Goal: Information Seeking & Learning: Check status

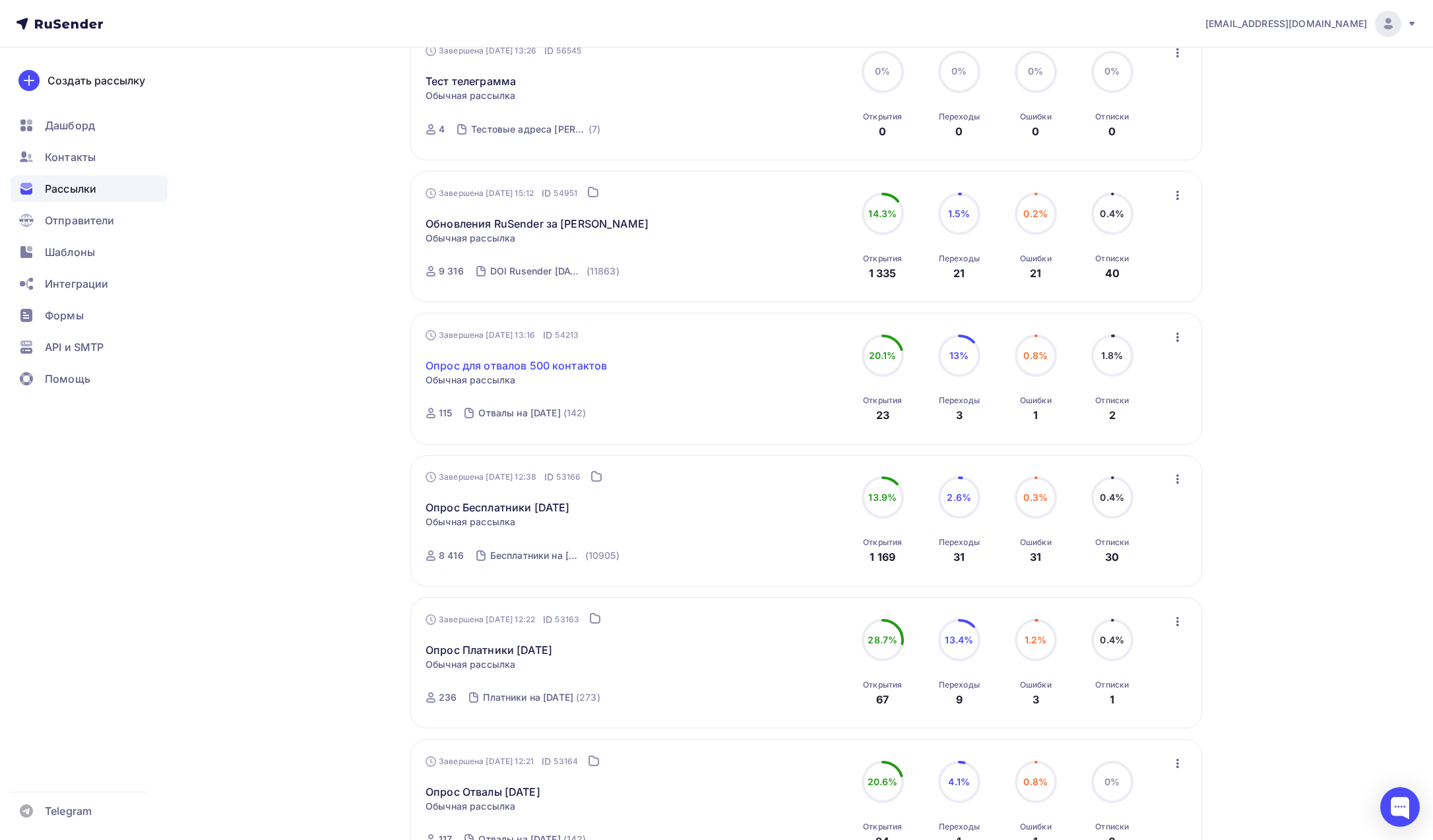
scroll to position [670, 0]
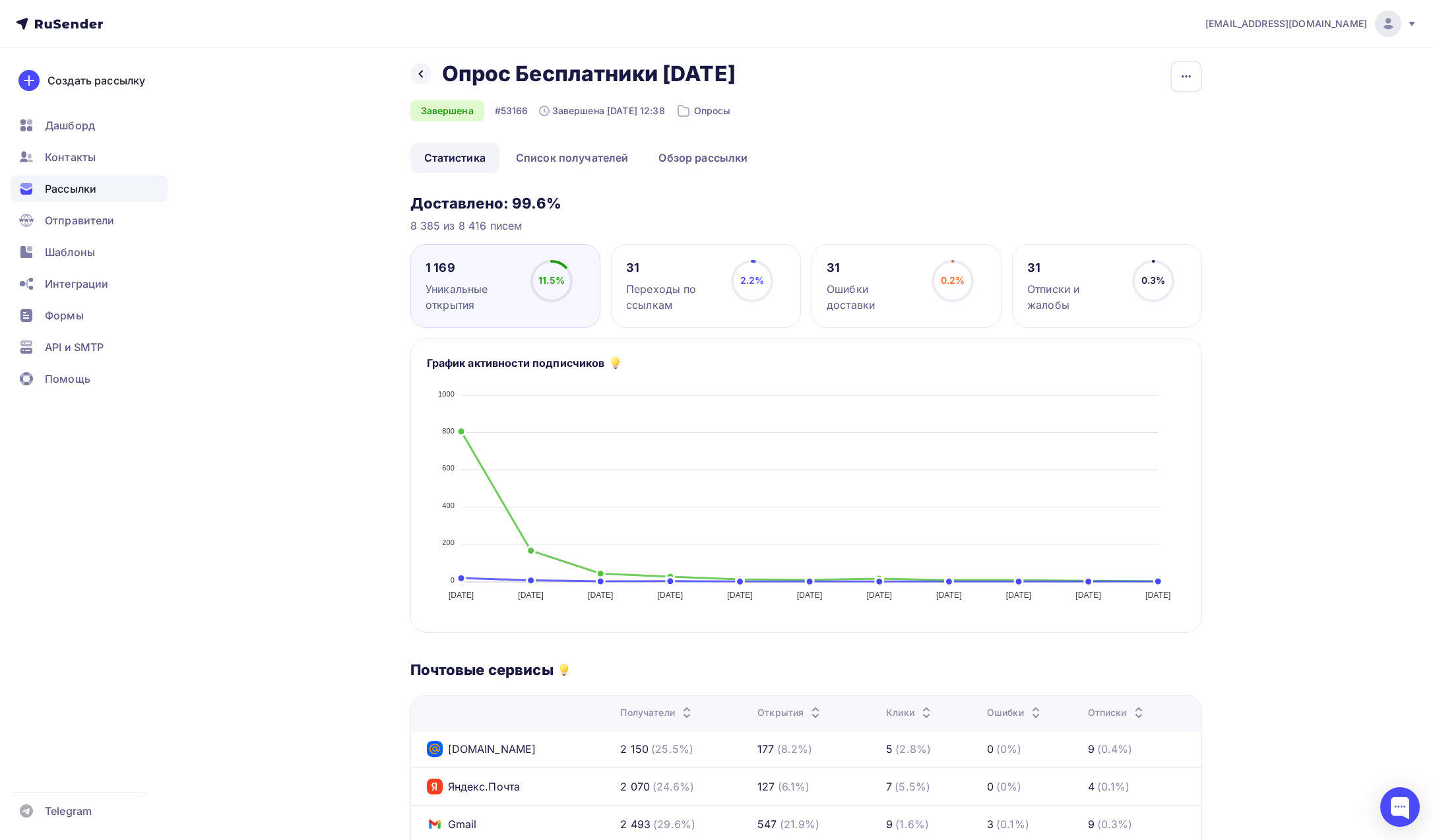
scroll to position [25, 0]
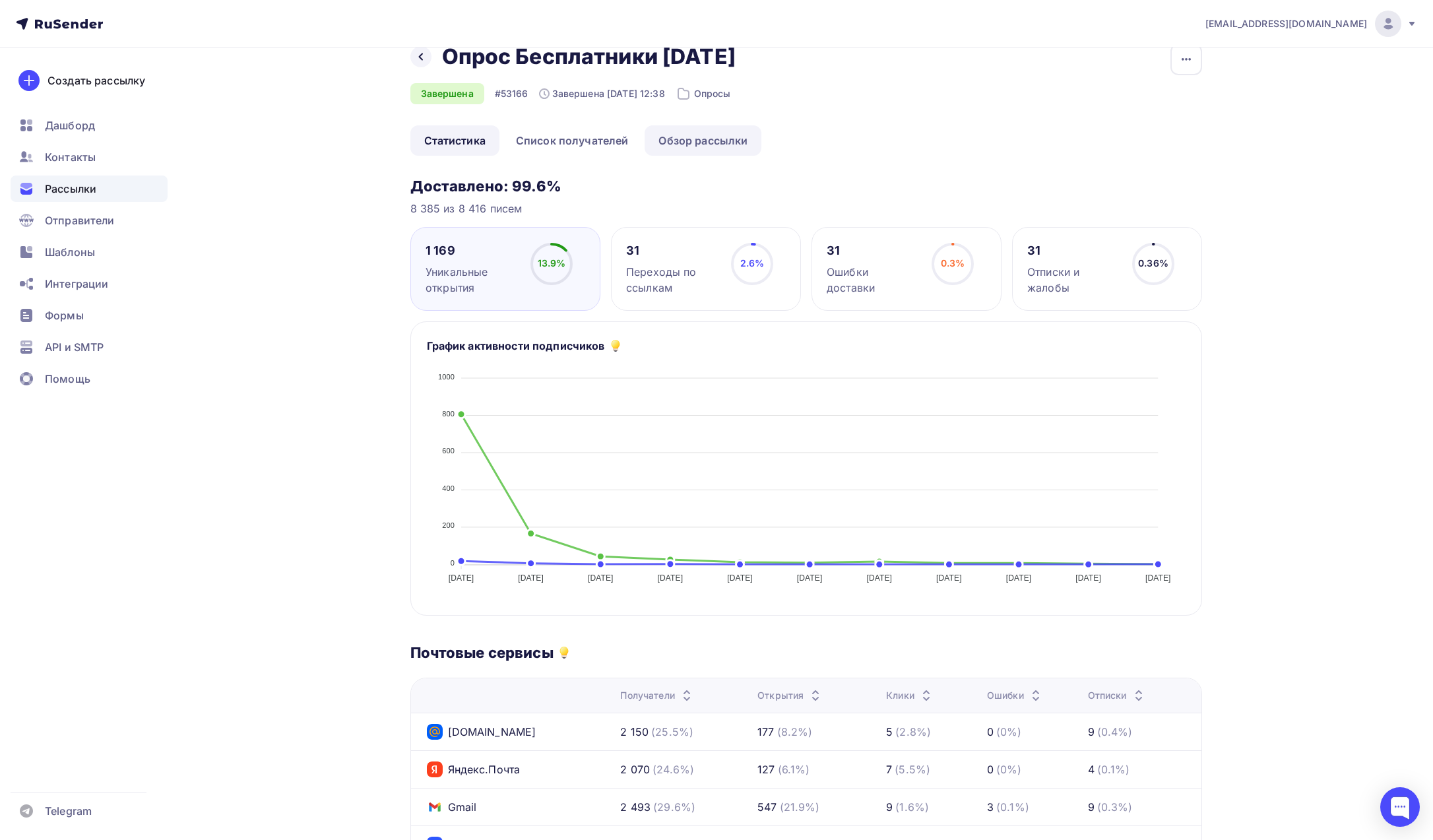
click at [723, 151] on link "Обзор рассылки" at bounding box center [703, 140] width 117 height 30
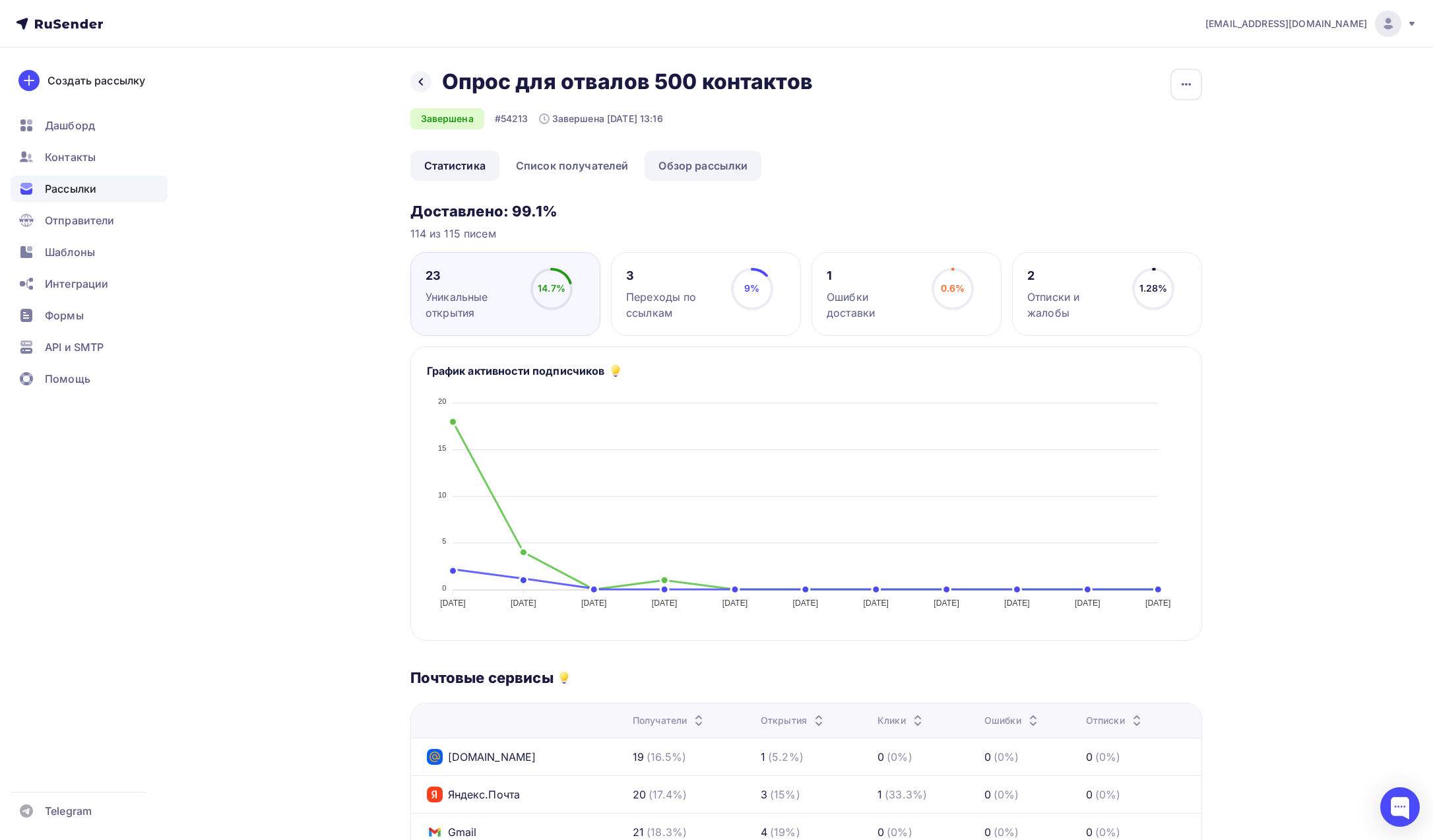
click at [707, 171] on link "Обзор рассылки" at bounding box center [703, 165] width 117 height 30
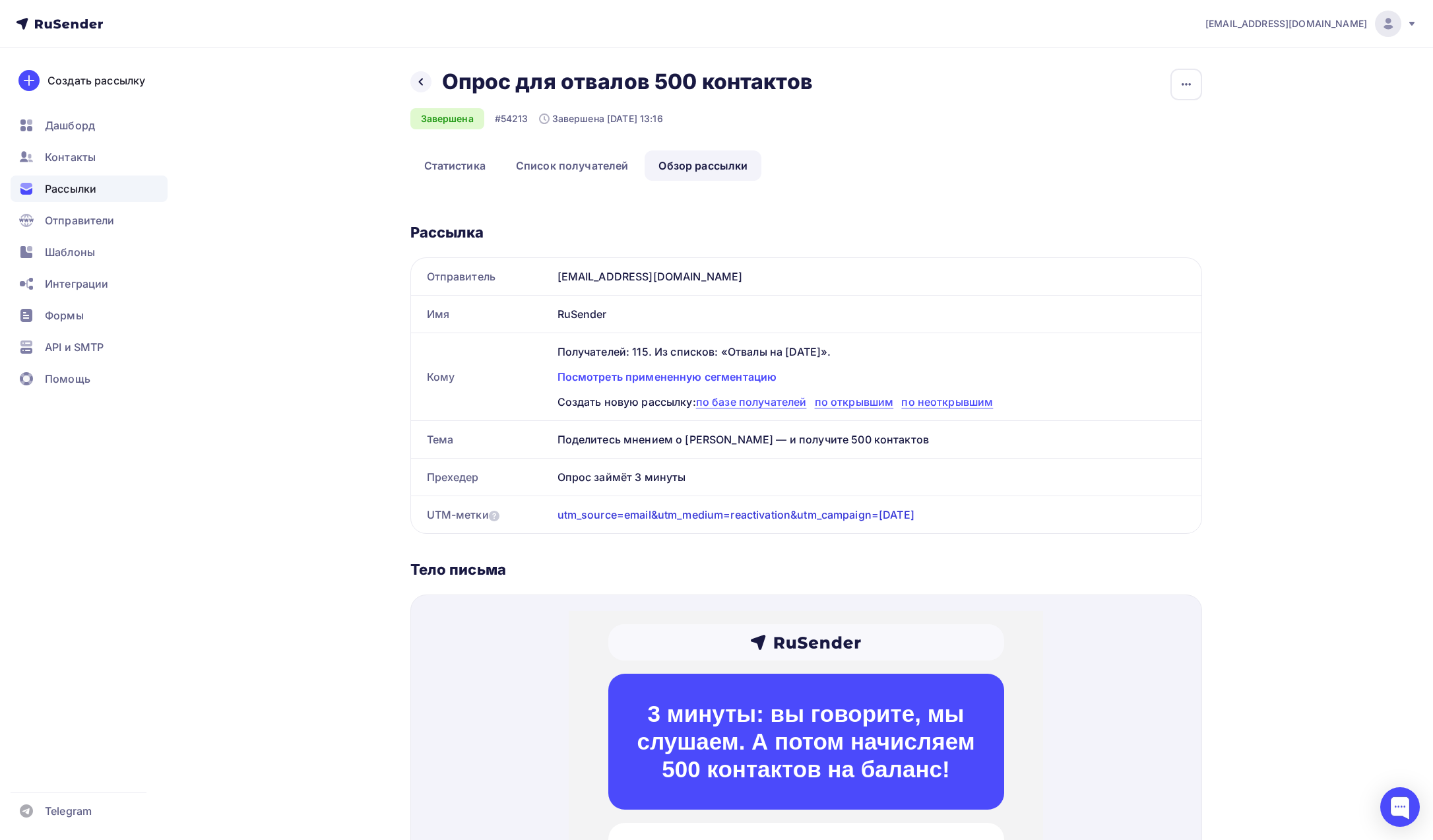
click at [1334, 26] on span "[EMAIL_ADDRESS][DOMAIN_NAME]" at bounding box center [1285, 24] width 161 height 13
click at [1252, 197] on div "Назад Опрос для отвалов 500 контактов Опрос для отвалов 500 контактов Завершена…" at bounding box center [716, 720] width 1081 height 1344
click at [1085, 97] on div "Назад Опрос для отвалов 500 контактов Опрос для отвалов 500 контактов Завершена…" at bounding box center [806, 109] width 792 height 82
click at [104, 340] on span "API и SMTP" at bounding box center [74, 347] width 58 height 16
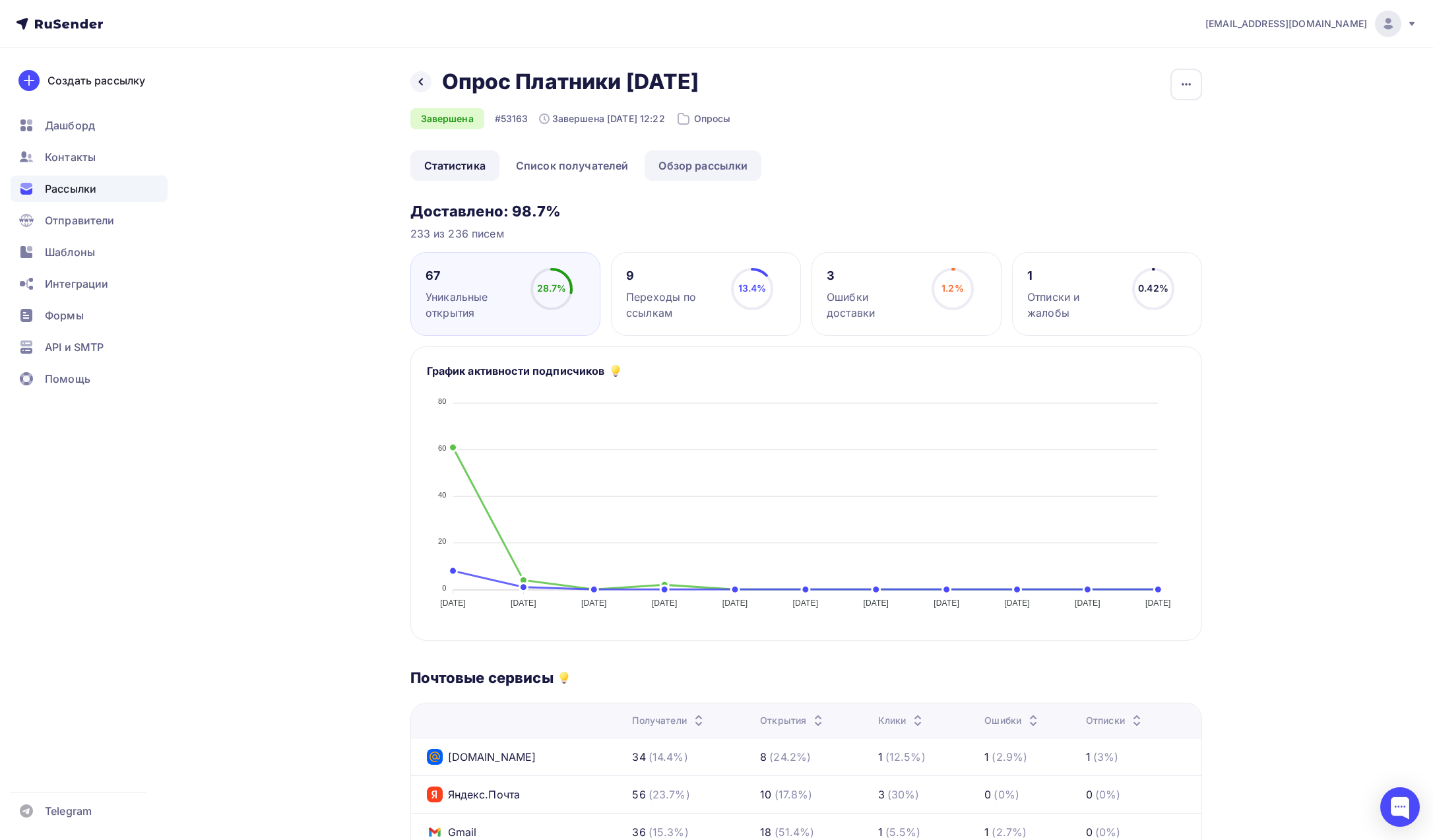
click at [693, 166] on link "Обзор рассылки" at bounding box center [703, 165] width 117 height 30
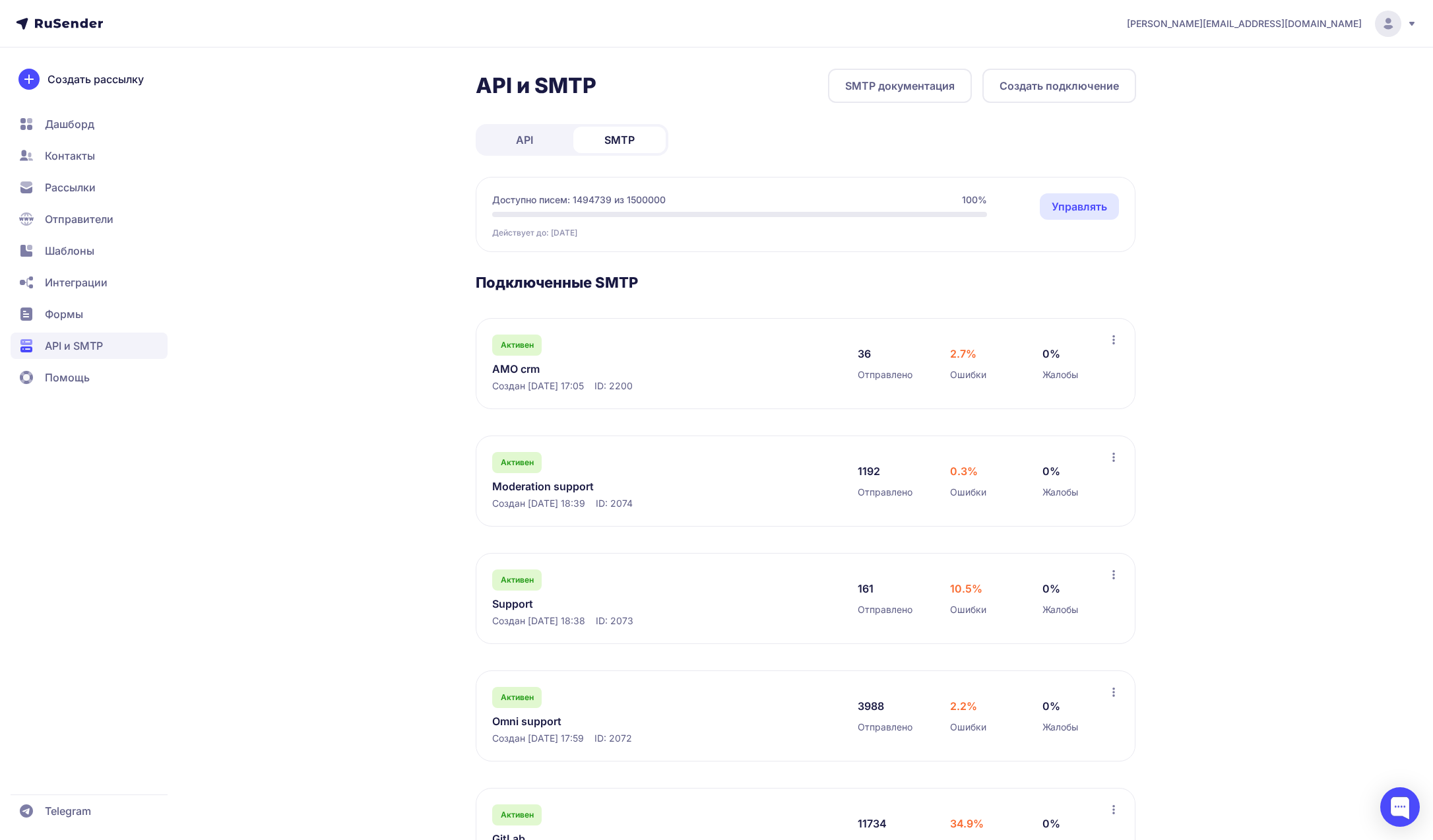
click at [531, 368] on link "AMO crm" at bounding box center [628, 368] width 271 height 16
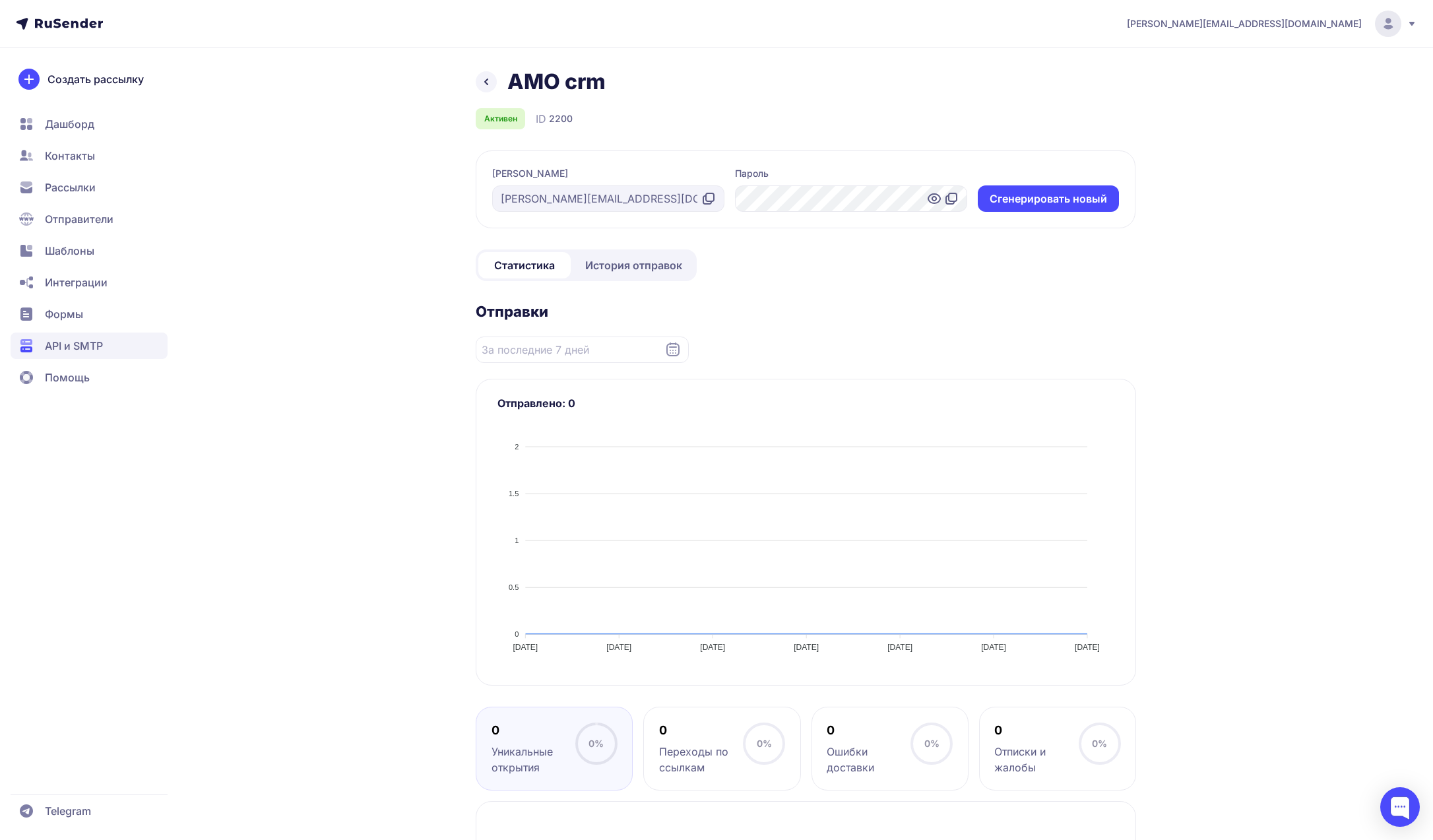
scroll to position [17, 0]
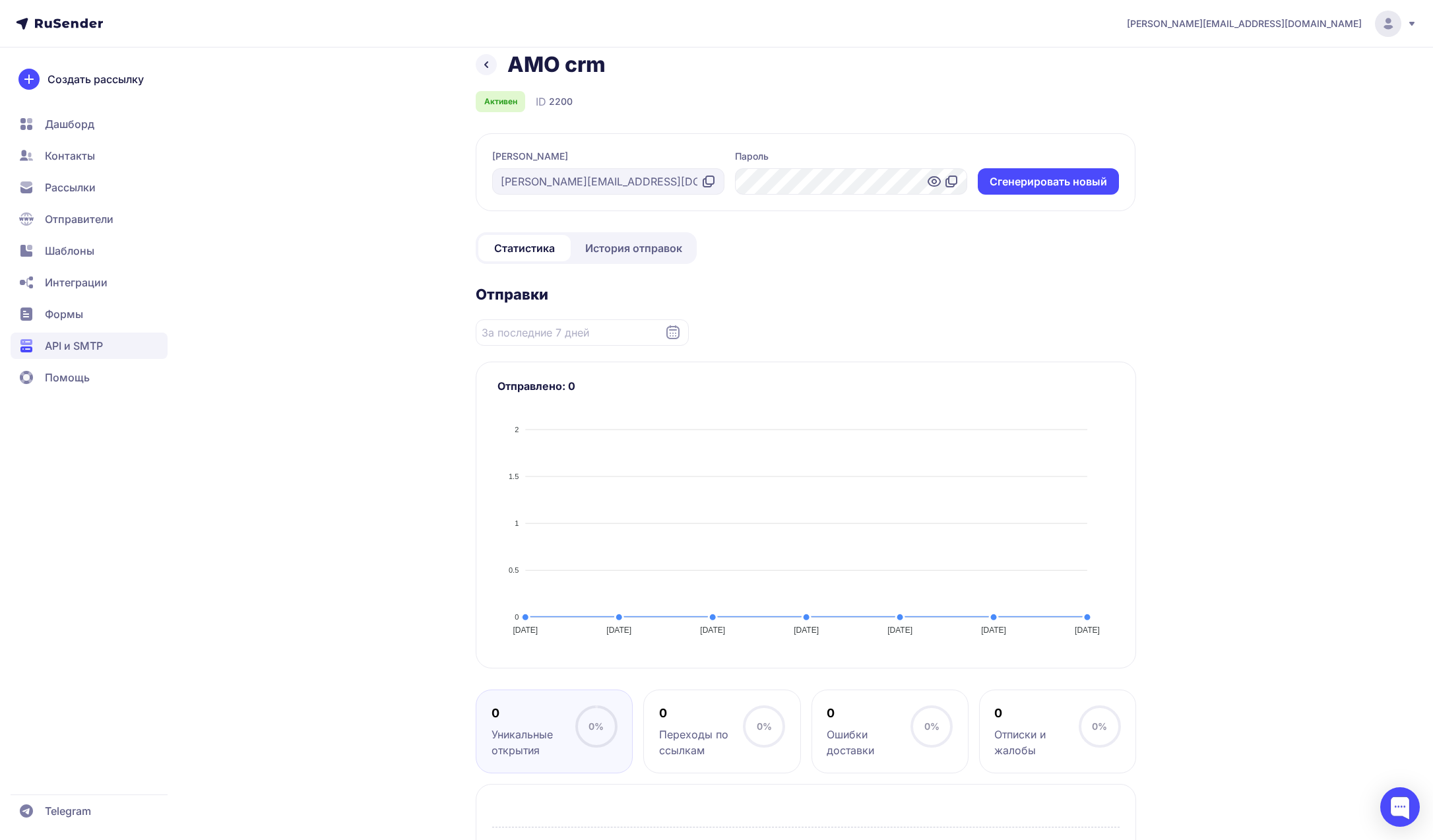
click at [628, 269] on div "AMO crm Активен ID 2200 Логин vyacheslav@rusender.ru Пароль Cгенерировать новый…" at bounding box center [805, 572] width 660 height 1042
click at [633, 256] on link "История отправок" at bounding box center [634, 247] width 120 height 26
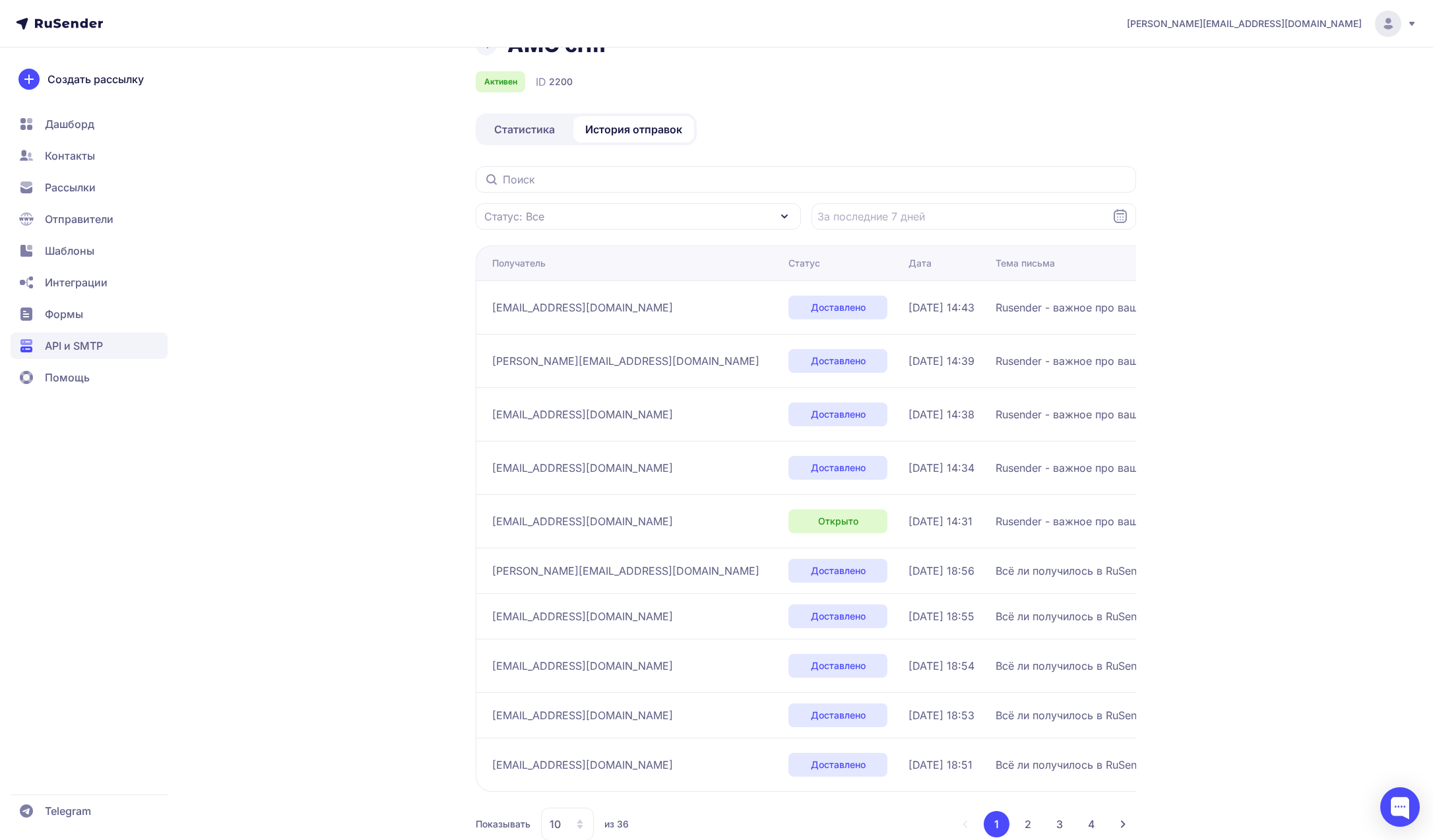
scroll to position [69, 0]
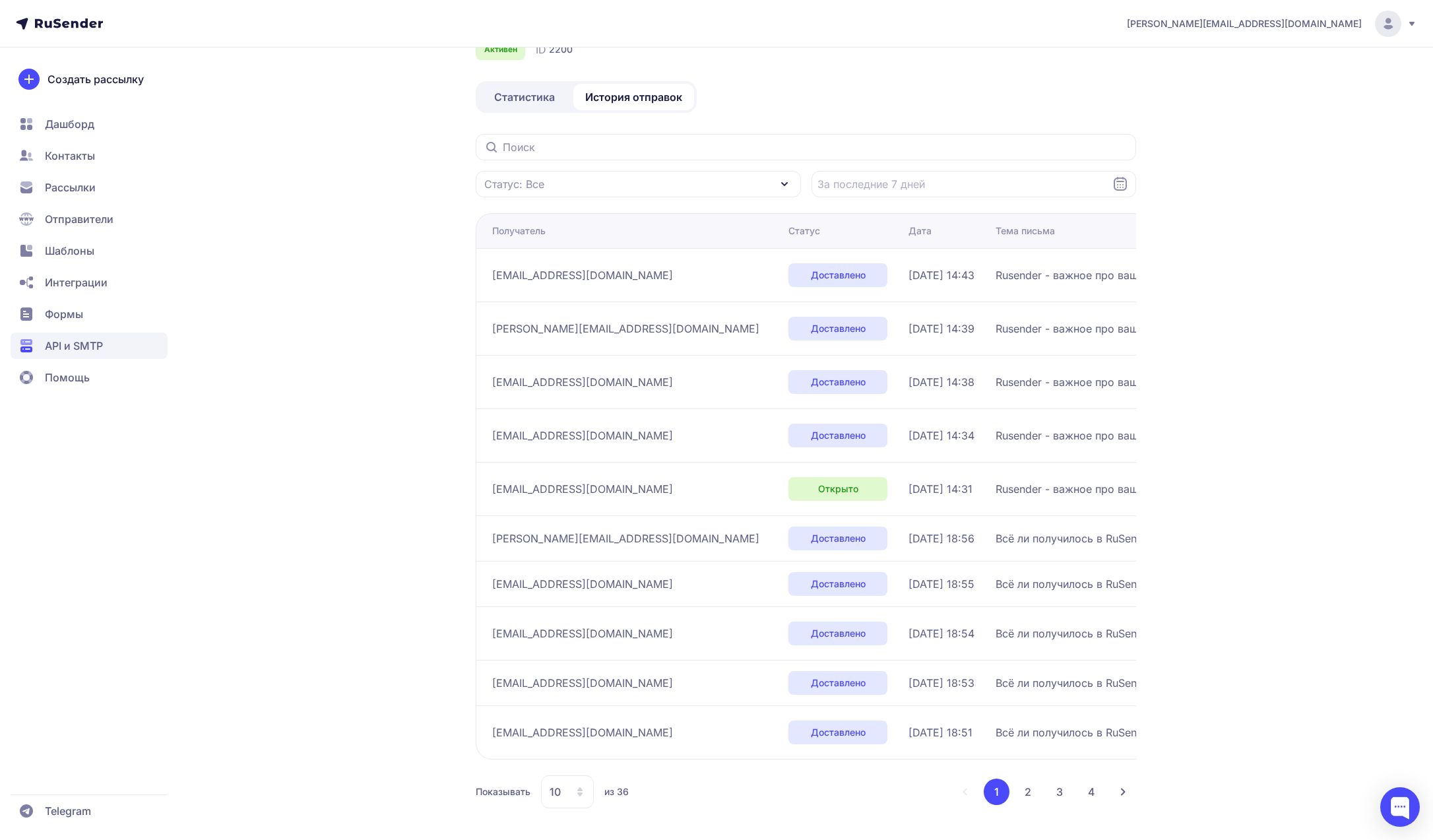
click at [1019, 791] on button "2" at bounding box center [1027, 791] width 26 height 26
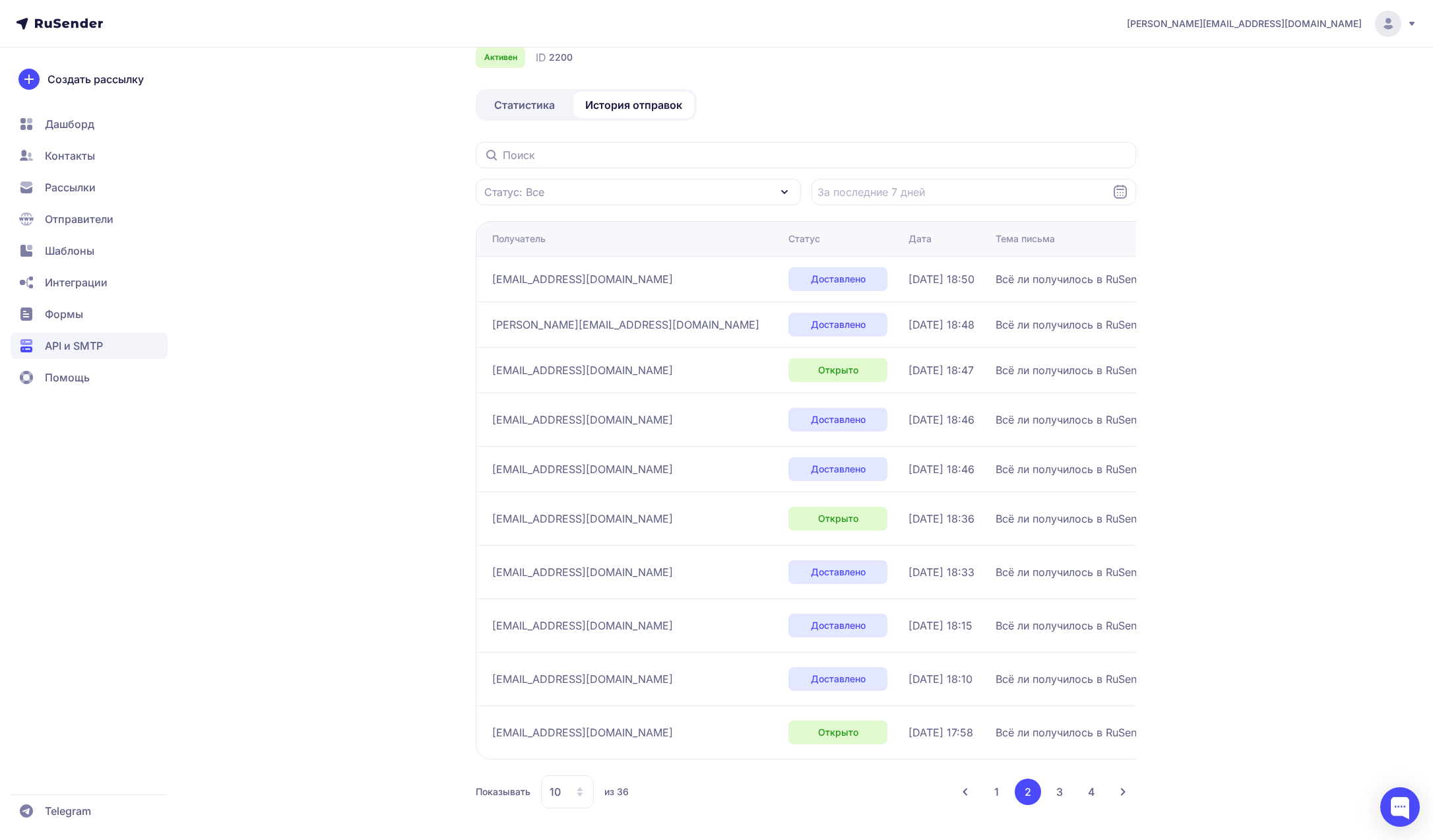
scroll to position [78, 0]
click at [1288, 89] on div "a.shevtsov+rusender@ucoz-team.net AMO crm Активен ID 2200 Статистика История от…" at bounding box center [716, 389] width 1433 height 901
click at [1300, 27] on span "[EMAIL_ADDRESS][DOMAIN_NAME]" at bounding box center [1243, 24] width 234 height 13
click at [1258, 183] on div "a.shevtsov+rusender@ucoz-team.net Аккаунт Тарифы Выйти AMO crm Активен ID 2200 …" at bounding box center [716, 389] width 1433 height 901
click at [1265, 33] on div "[EMAIL_ADDRESS][DOMAIN_NAME]" at bounding box center [1272, 24] width 290 height 26
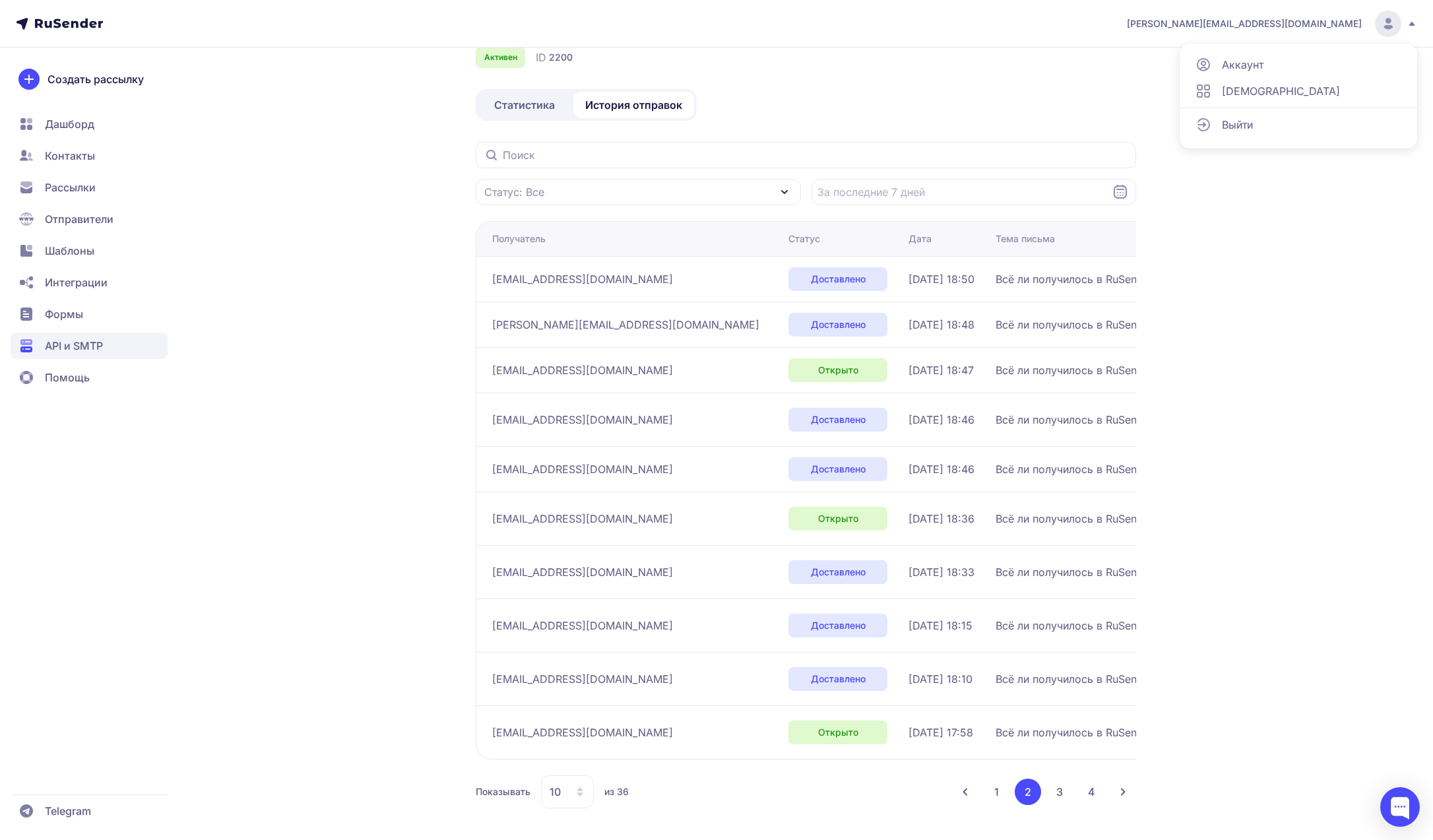
click at [1245, 70] on span "Аккаунт" at bounding box center [1243, 64] width 42 height 16
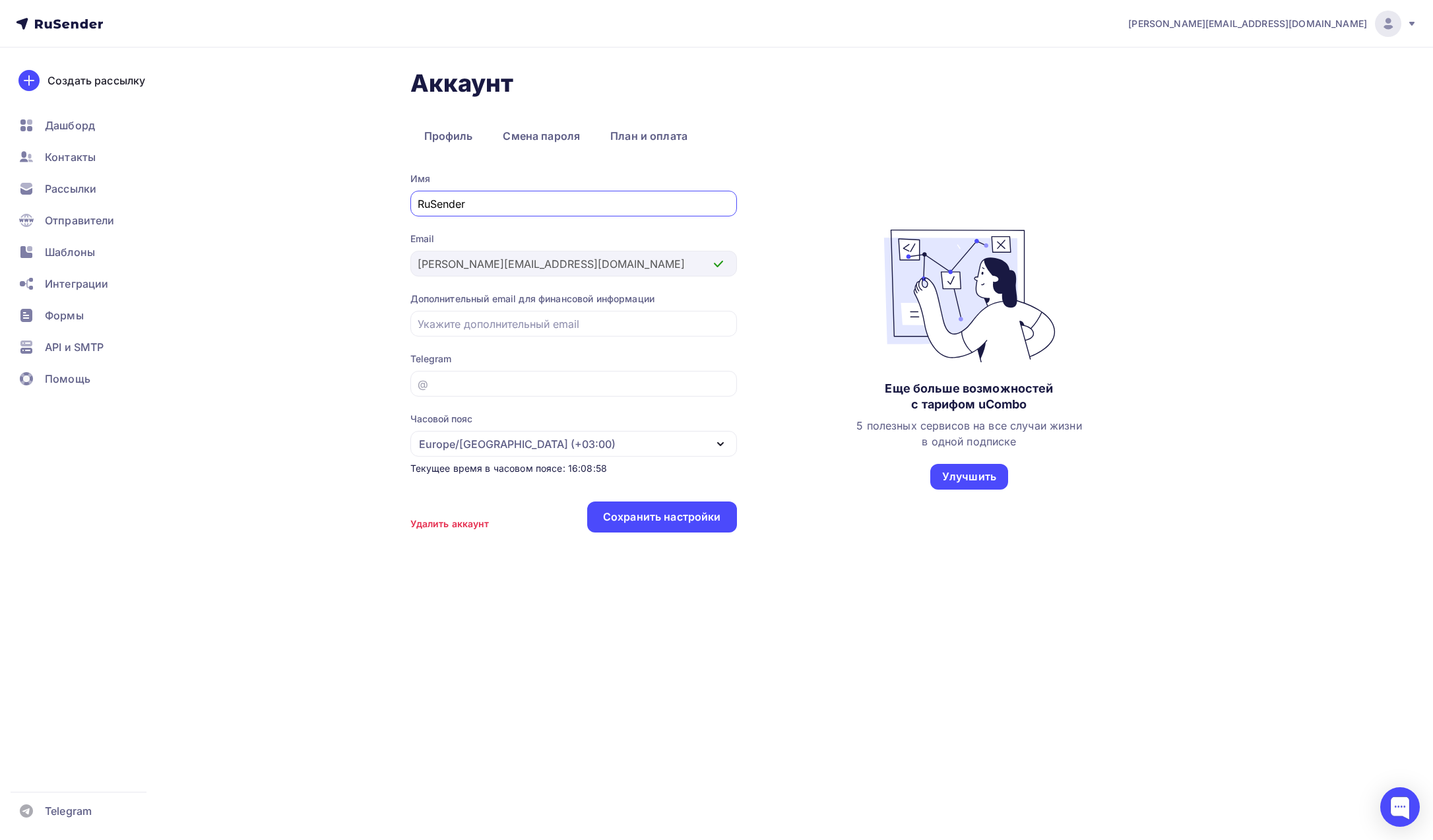
click at [1337, 27] on span "[PERSON_NAME][EMAIL_ADDRESS][DOMAIN_NAME]" at bounding box center [1248, 24] width 239 height 13
click at [1236, 114] on span "Выйти" at bounding box center [1237, 120] width 35 height 16
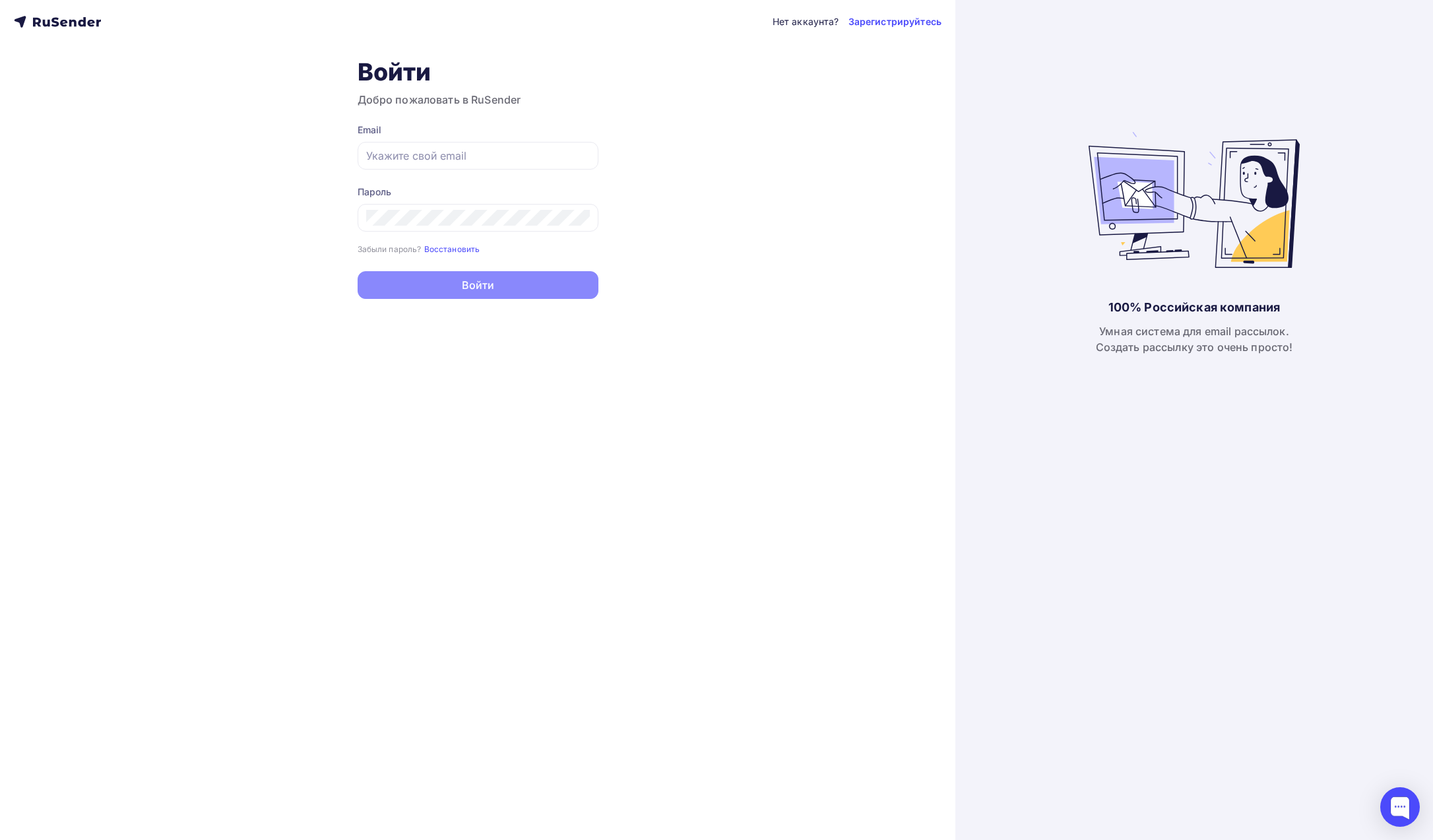
type input "[PERSON_NAME][EMAIL_ADDRESS][DOMAIN_NAME]"
click at [1033, 280] on div "100% Российская компания Умная система для email рассылок. Создать рассылку это…" at bounding box center [1194, 420] width 478 height 840
